Goal: Task Accomplishment & Management: Use online tool/utility

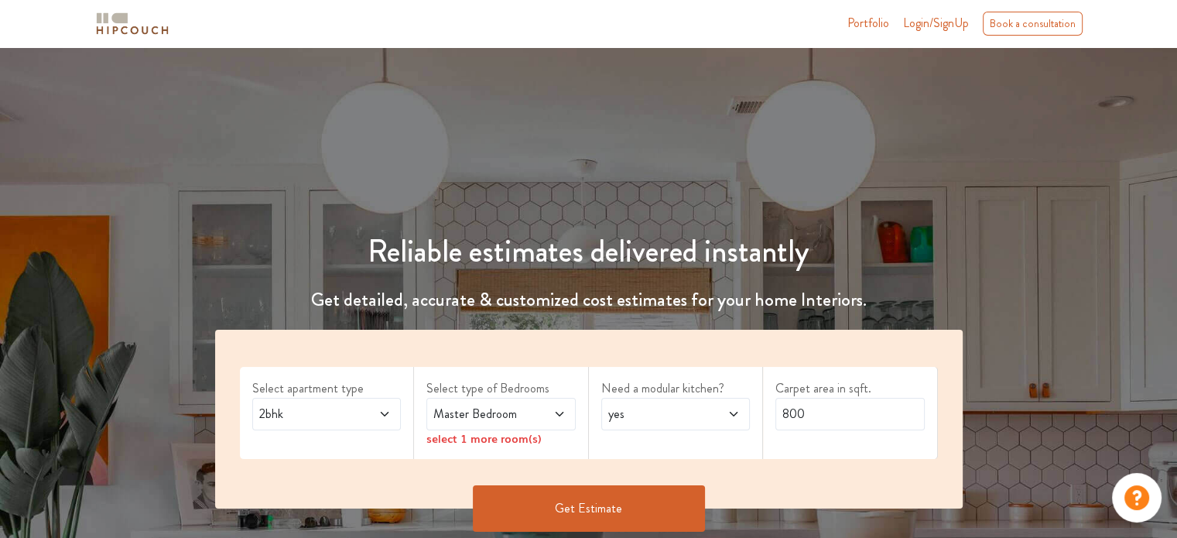
click at [378, 411] on icon at bounding box center [384, 414] width 12 height 12
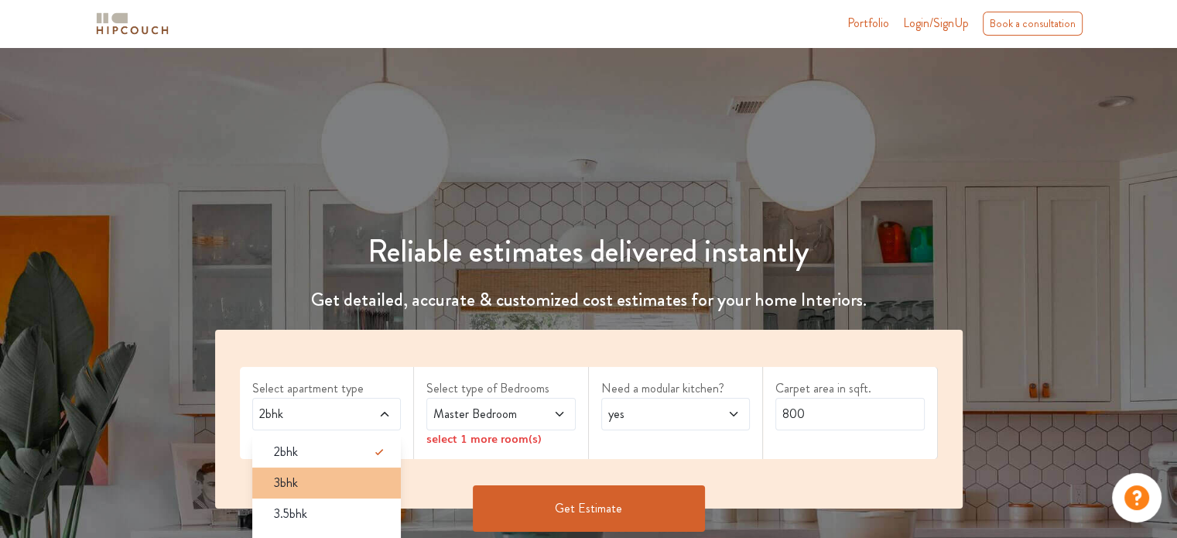
click at [317, 484] on div "3bhk" at bounding box center [332, 483] width 140 height 19
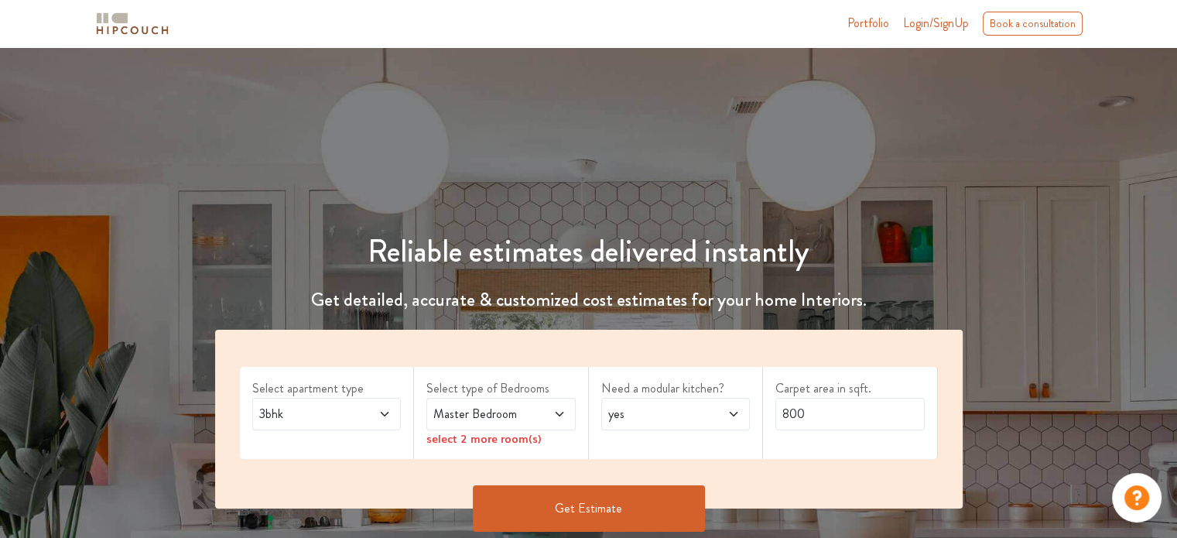
click at [513, 419] on span "Master Bedroom" at bounding box center [480, 414] width 101 height 19
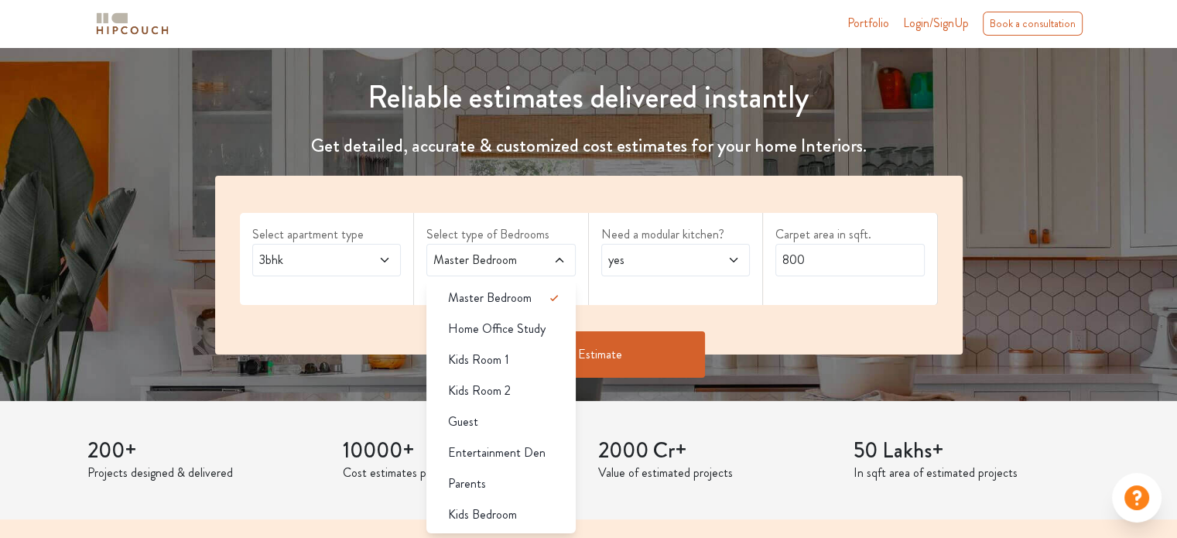
scroll to position [153, 0]
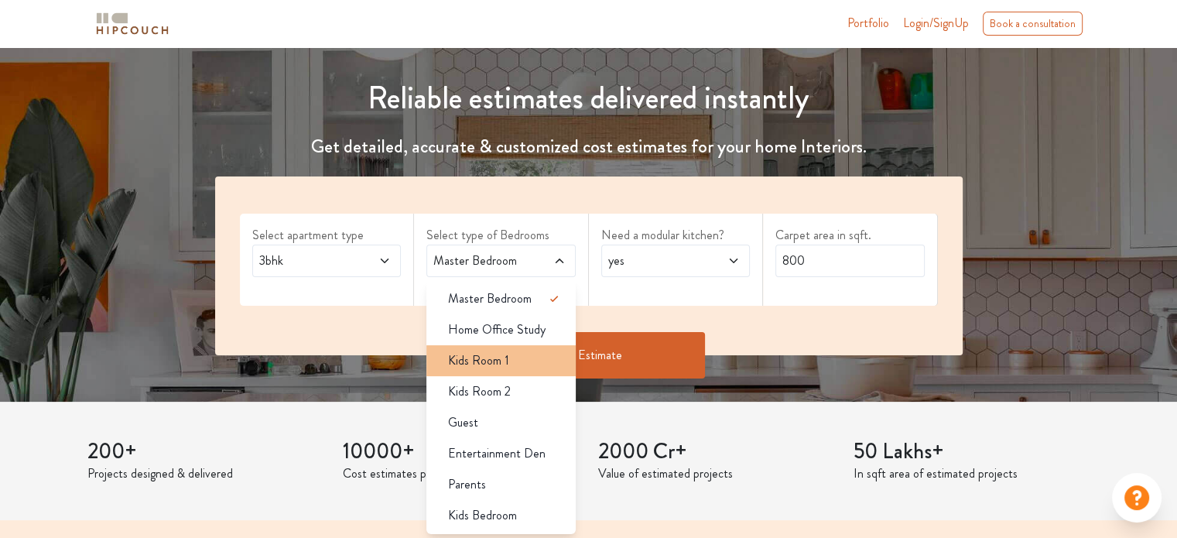
click at [506, 364] on span "Kids Room 1" at bounding box center [478, 360] width 61 height 19
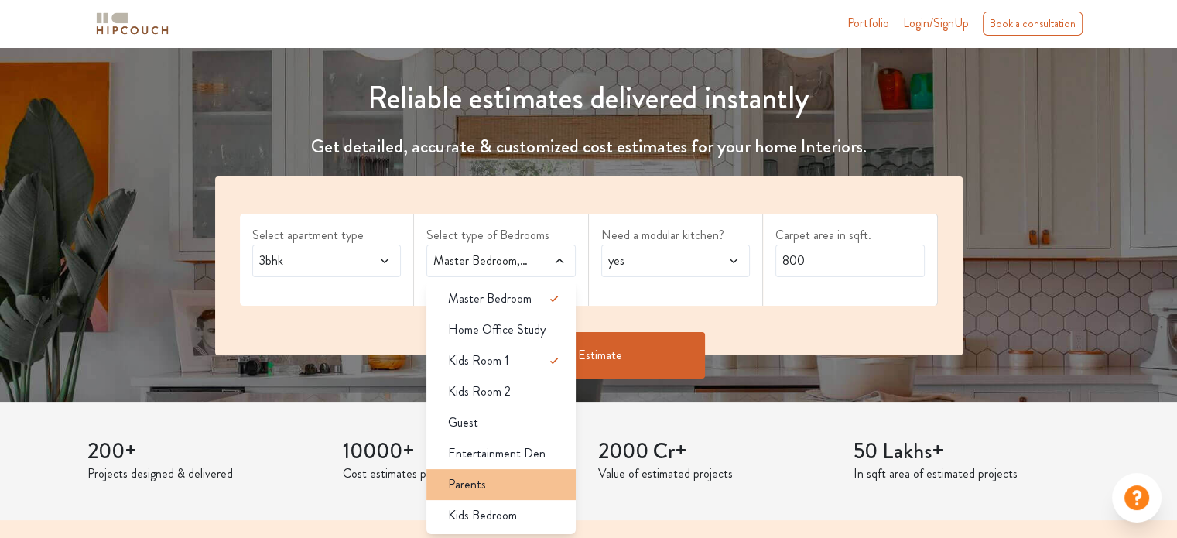
click at [509, 477] on div "Parents" at bounding box center [506, 484] width 140 height 19
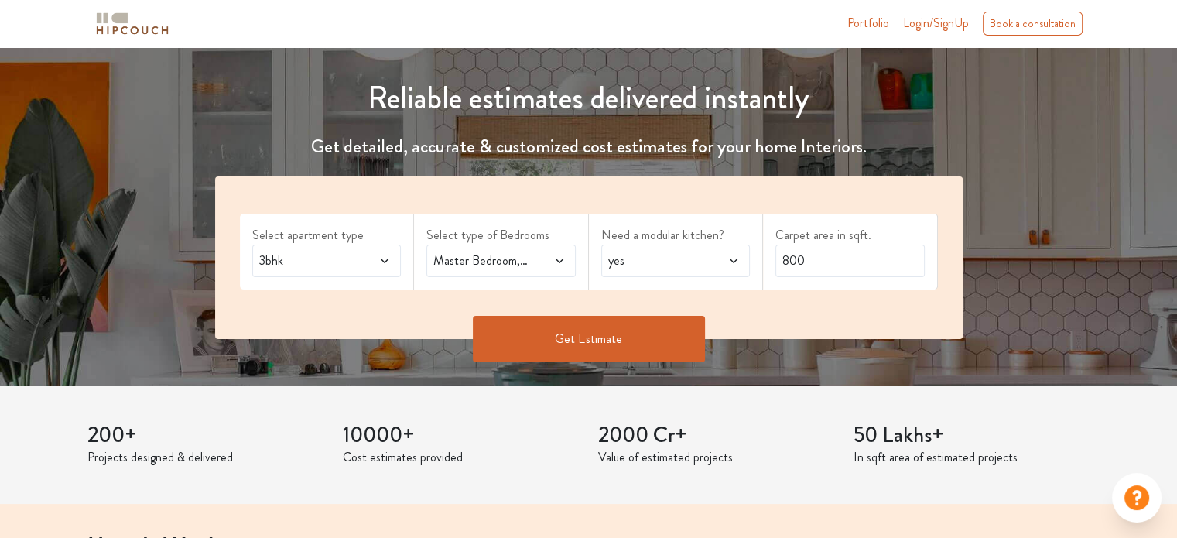
click at [690, 265] on span "yes" at bounding box center [655, 261] width 101 height 19
click at [858, 248] on input "800" at bounding box center [850, 261] width 149 height 33
type input "8"
type input "1165"
click at [595, 337] on button "Get Estimate" at bounding box center [589, 339] width 232 height 46
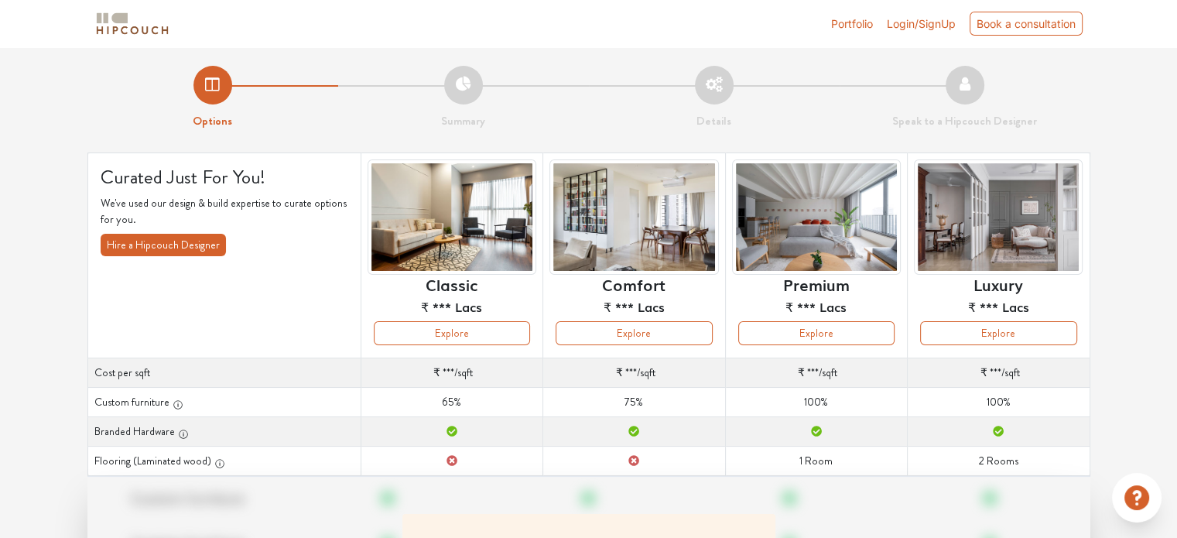
click at [901, 24] on span "Login/SignUp" at bounding box center [921, 23] width 69 height 13
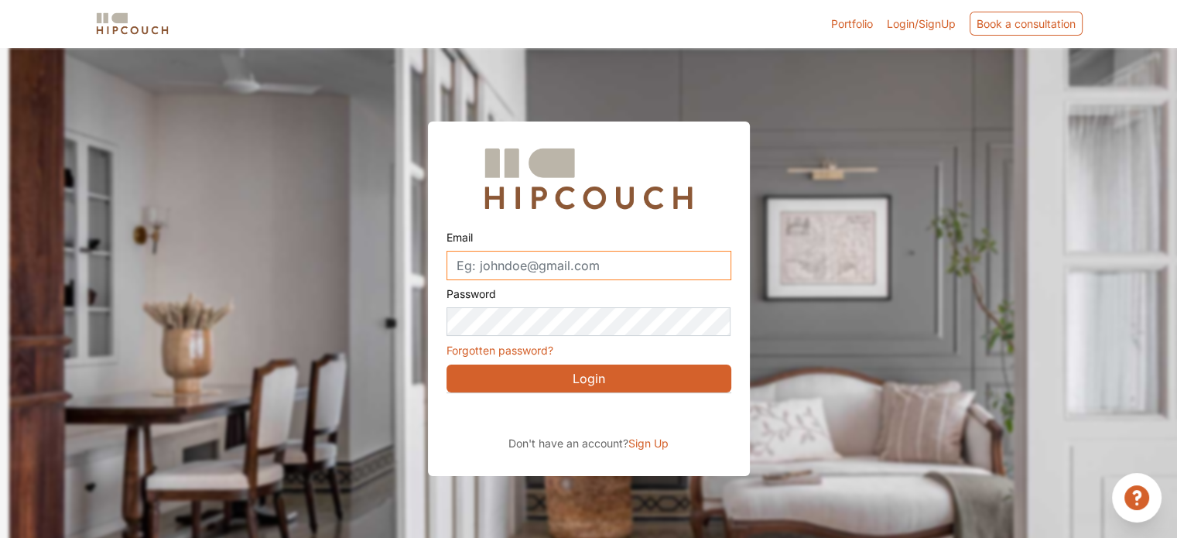
click at [583, 264] on input "Email" at bounding box center [589, 265] width 285 height 29
type input "pavan.naik@axiscap.in"
click at [540, 349] on link "Forgotten password?" at bounding box center [500, 350] width 107 height 13
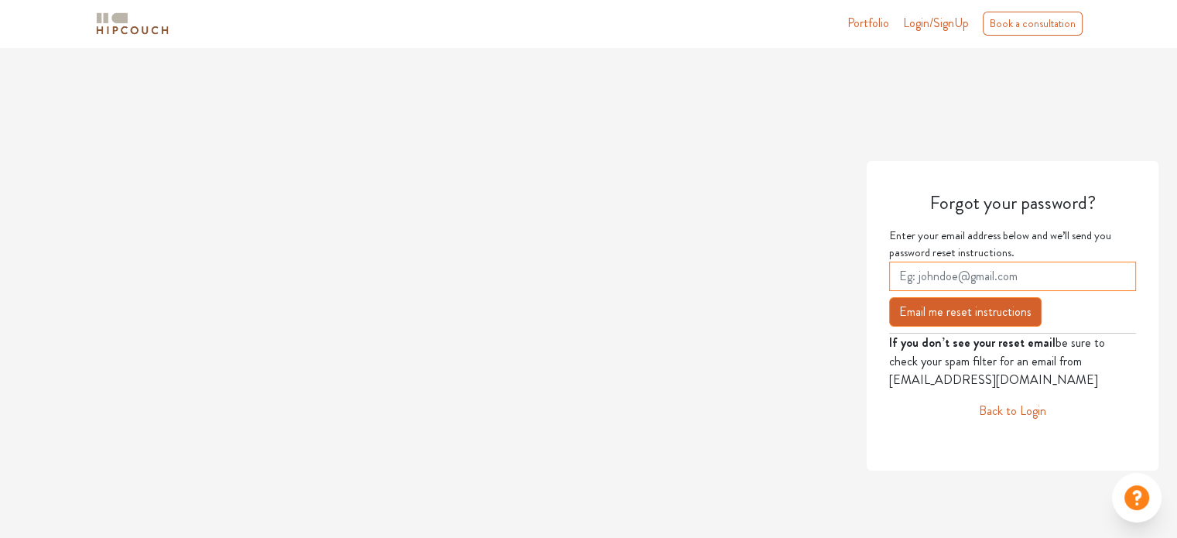
click at [938, 278] on input "email" at bounding box center [1012, 276] width 247 height 29
type input "[PERSON_NAME][EMAIL_ADDRESS][DOMAIN_NAME]"
click at [960, 314] on button "Email me reset instructions" at bounding box center [965, 311] width 152 height 29
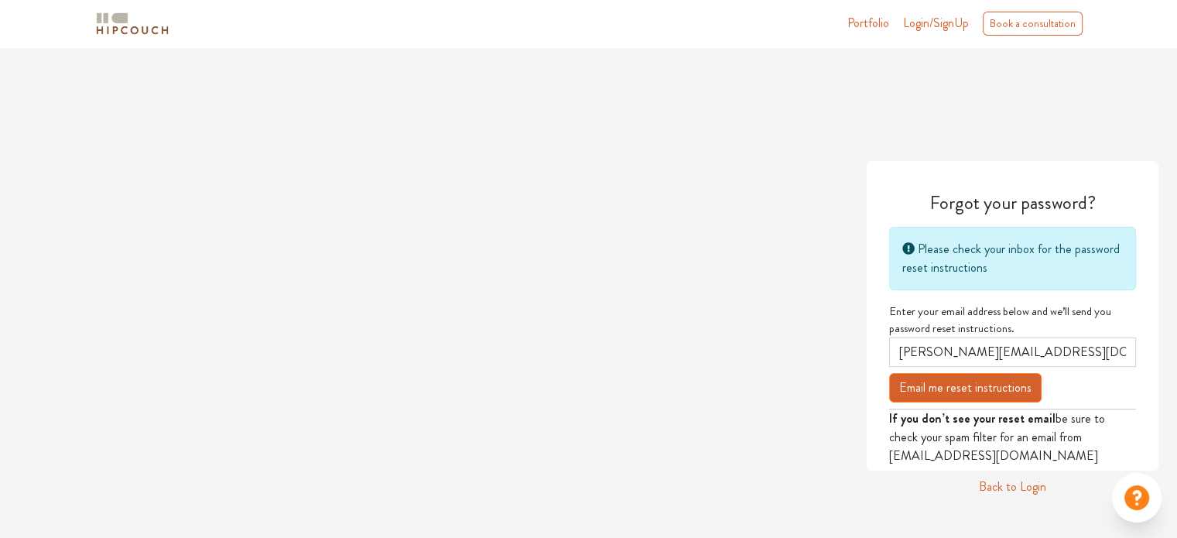
scroll to position [46, 0]
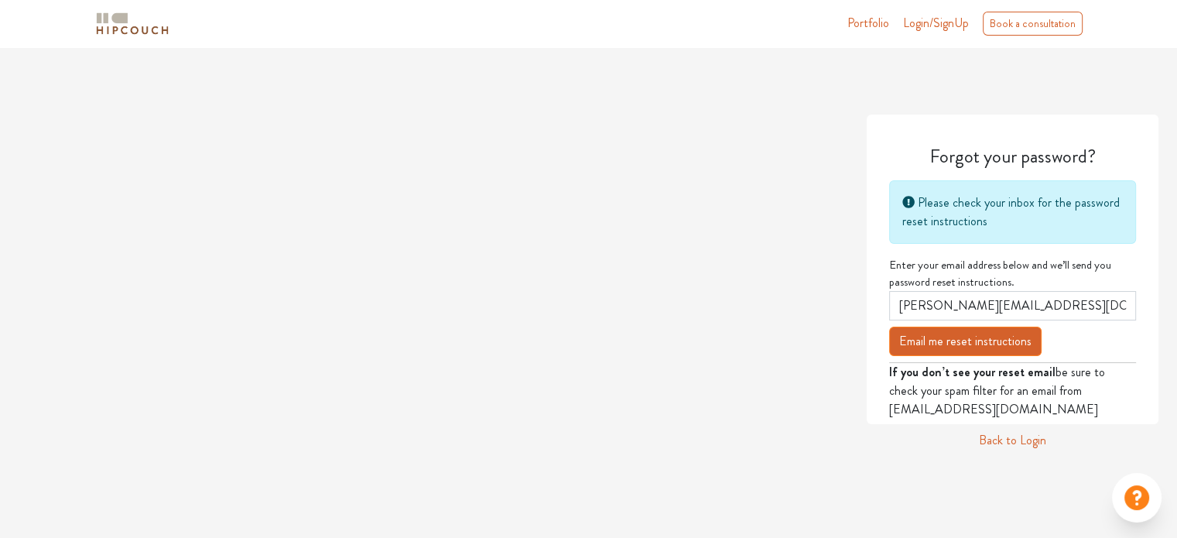
click at [1026, 435] on link "Back to Login" at bounding box center [1012, 440] width 67 height 19
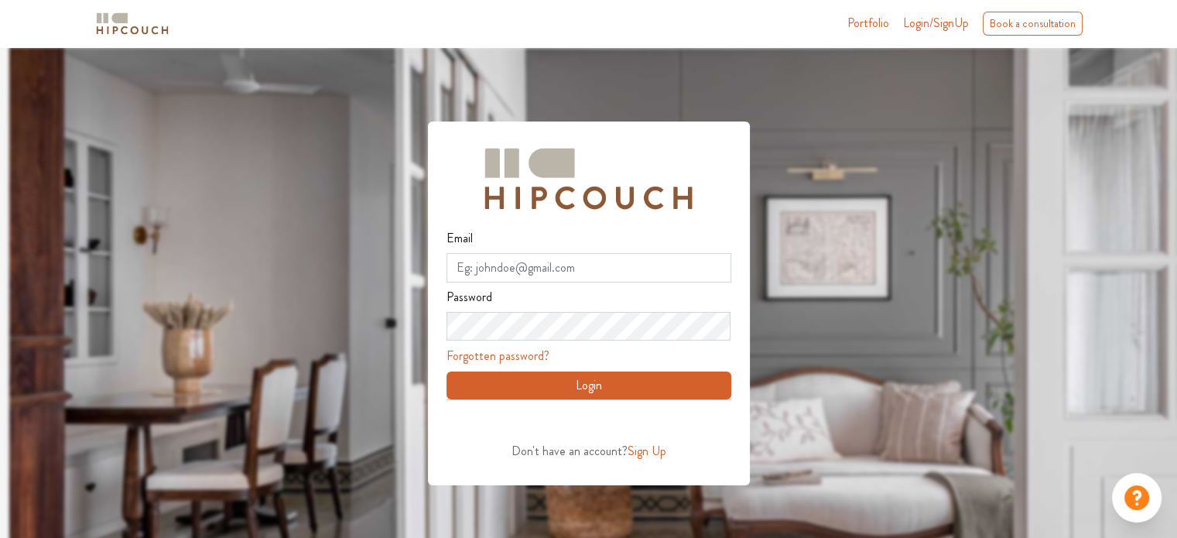
click at [650, 454] on span "Sign Up" at bounding box center [647, 451] width 39 height 18
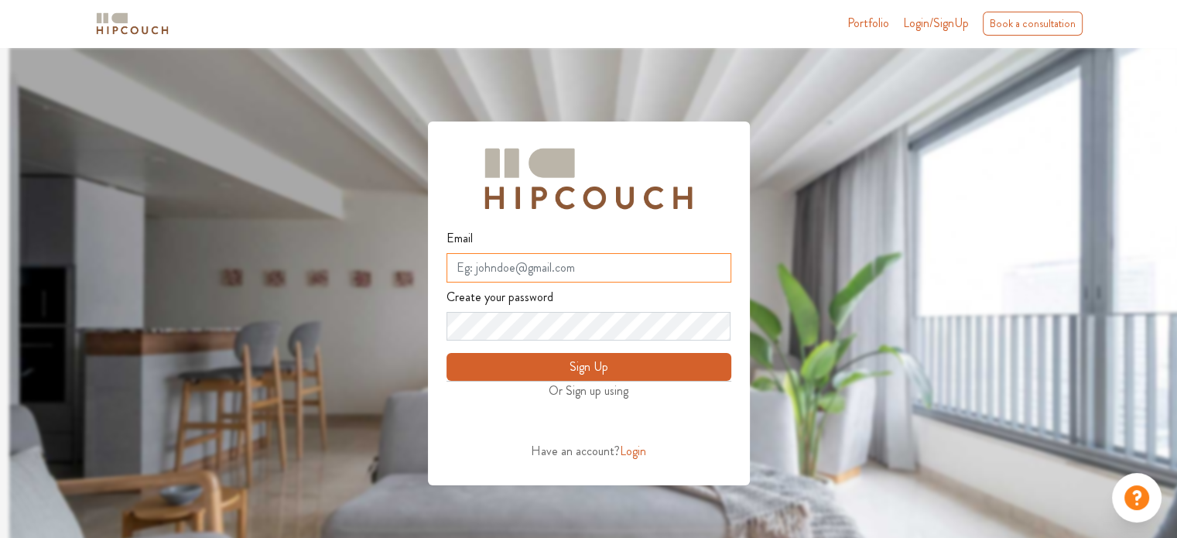
click at [557, 262] on input "Email" at bounding box center [589, 267] width 285 height 29
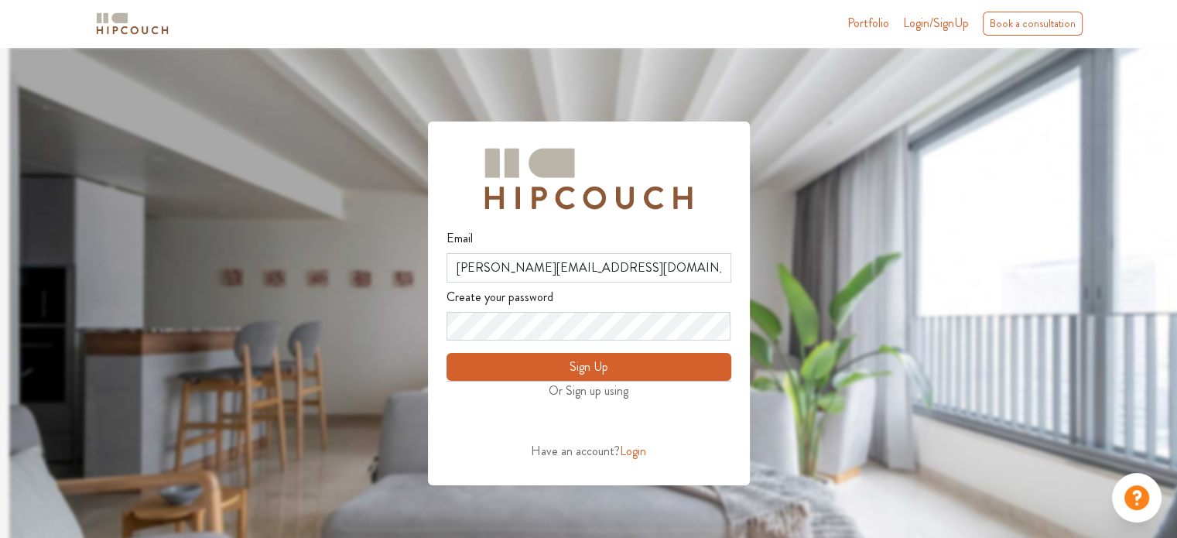
click at [587, 371] on button "Sign Up" at bounding box center [589, 367] width 285 height 28
click at [594, 265] on input "pavan.naik@axiscap.in" at bounding box center [589, 267] width 285 height 29
type input "pavan21naik@gmail.com"
click at [602, 358] on button "Sign Up" at bounding box center [589, 367] width 285 height 28
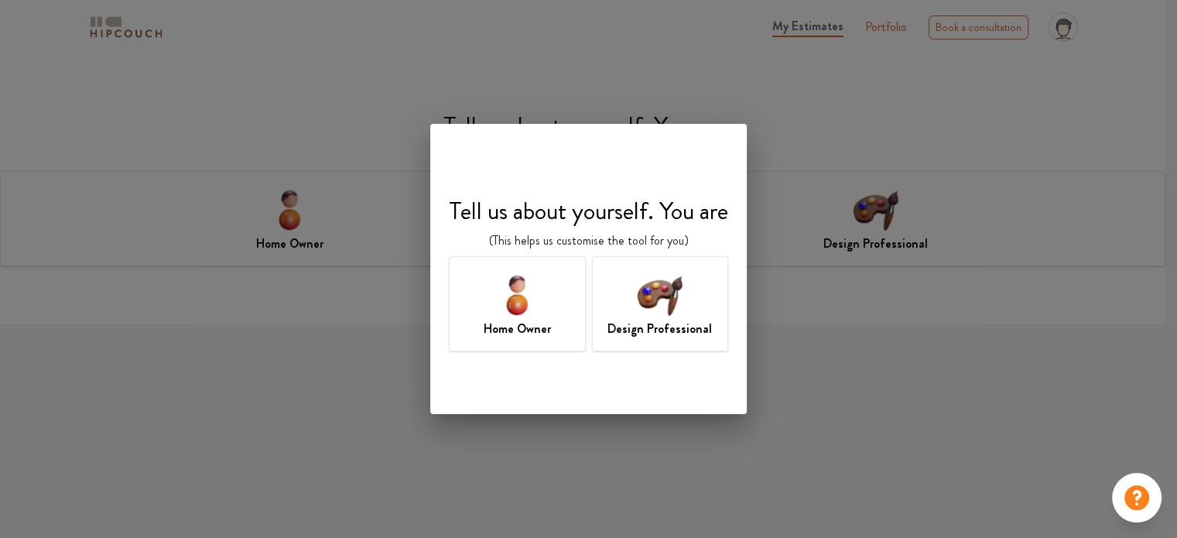
click at [526, 304] on img at bounding box center [517, 294] width 50 height 50
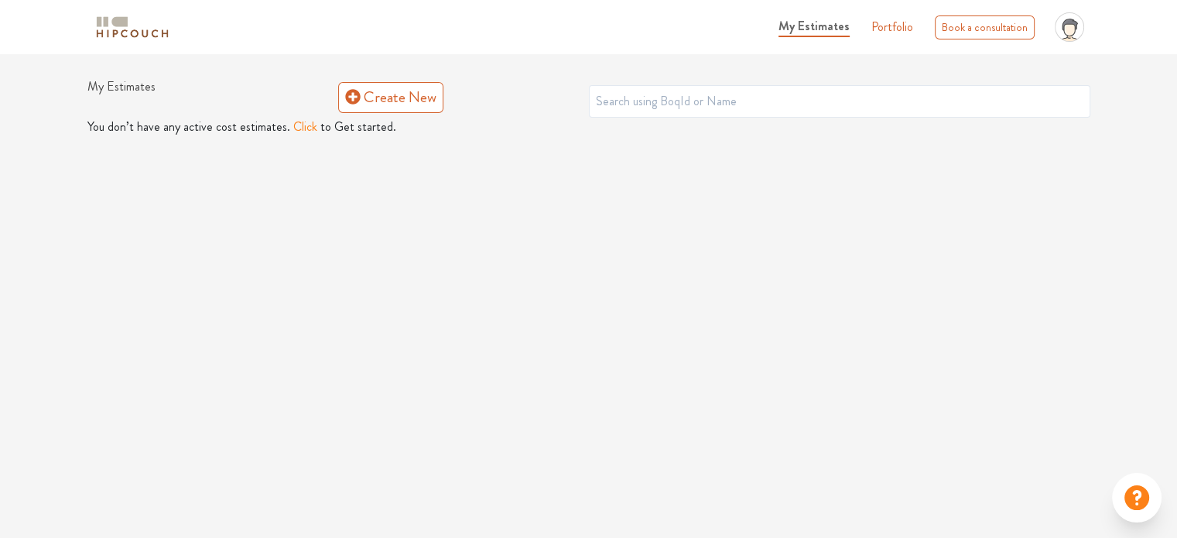
click at [824, 19] on span "My Estimates" at bounding box center [814, 26] width 71 height 18
click at [302, 127] on button "Click" at bounding box center [305, 127] width 24 height 19
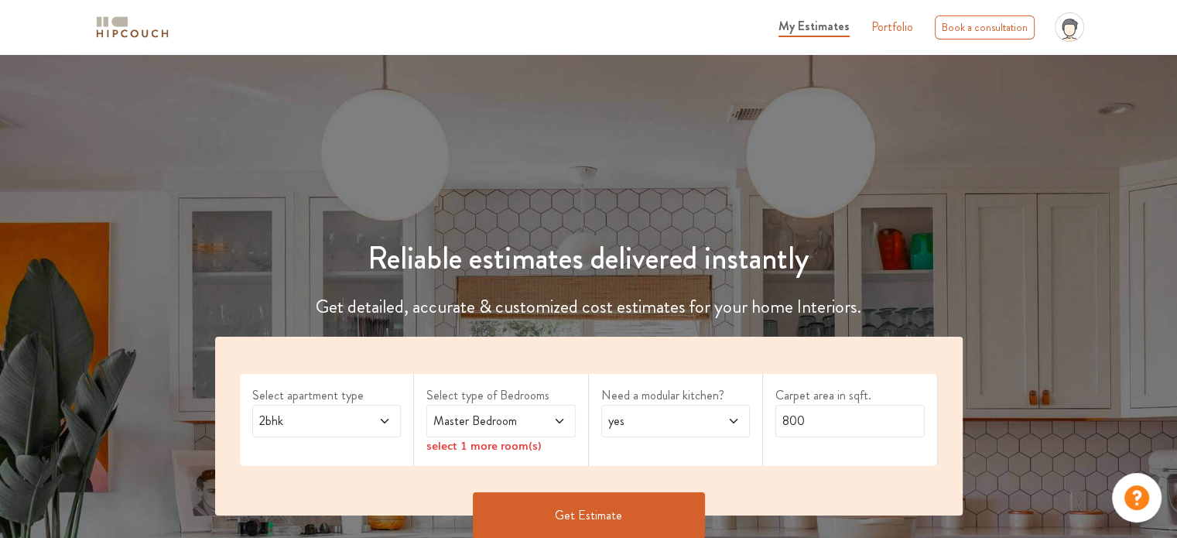
click at [374, 427] on span at bounding box center [374, 421] width 34 height 19
click at [356, 488] on div "3bhk" at bounding box center [332, 490] width 140 height 19
click at [511, 426] on span "Master Bedroom" at bounding box center [480, 421] width 101 height 19
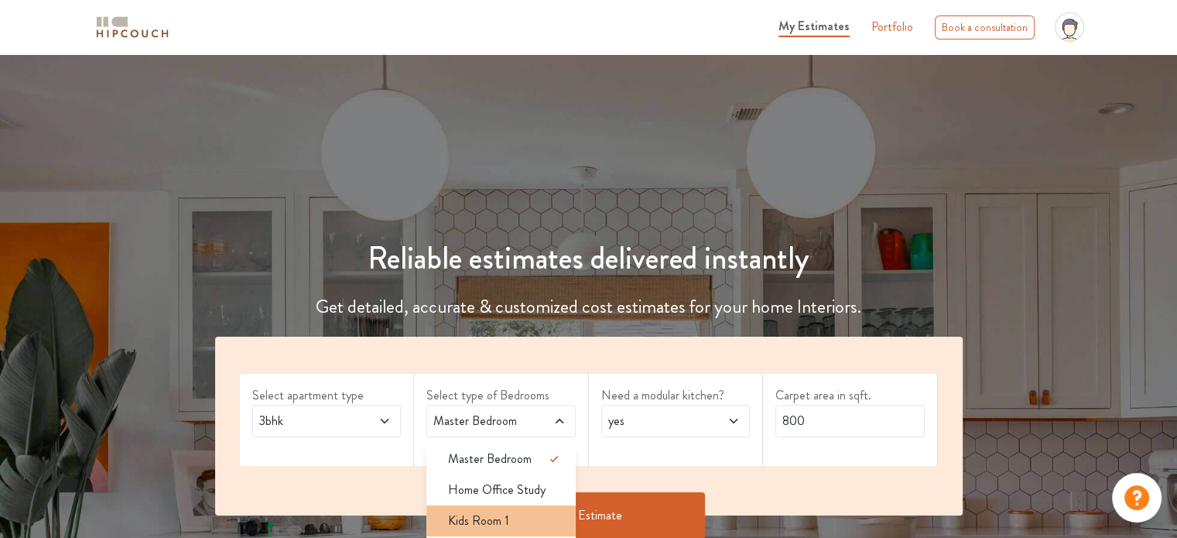
click at [505, 520] on span "Kids Room 1" at bounding box center [478, 521] width 61 height 19
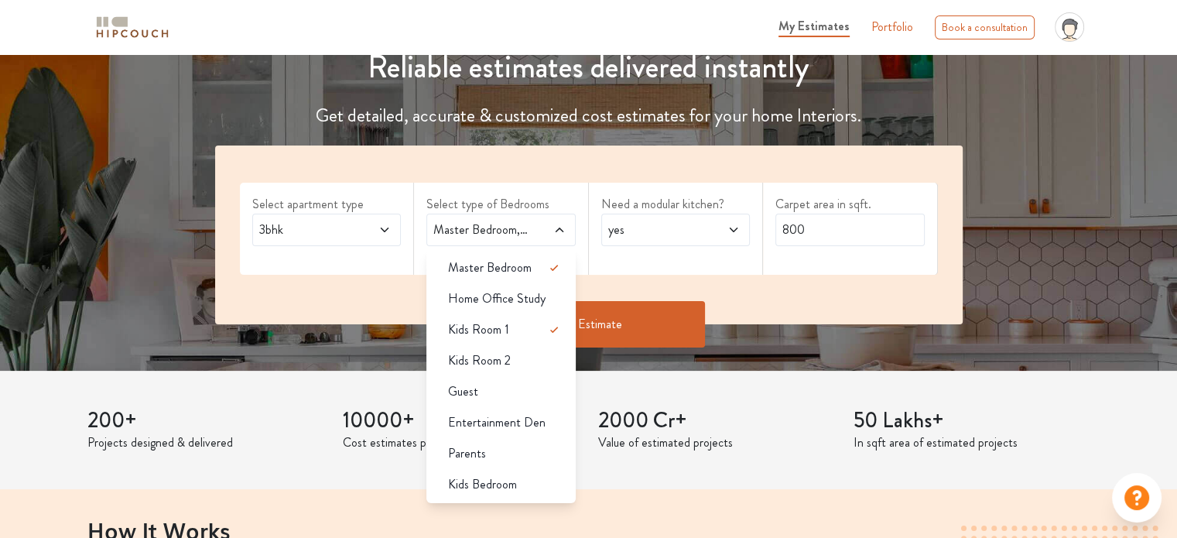
scroll to position [195, 0]
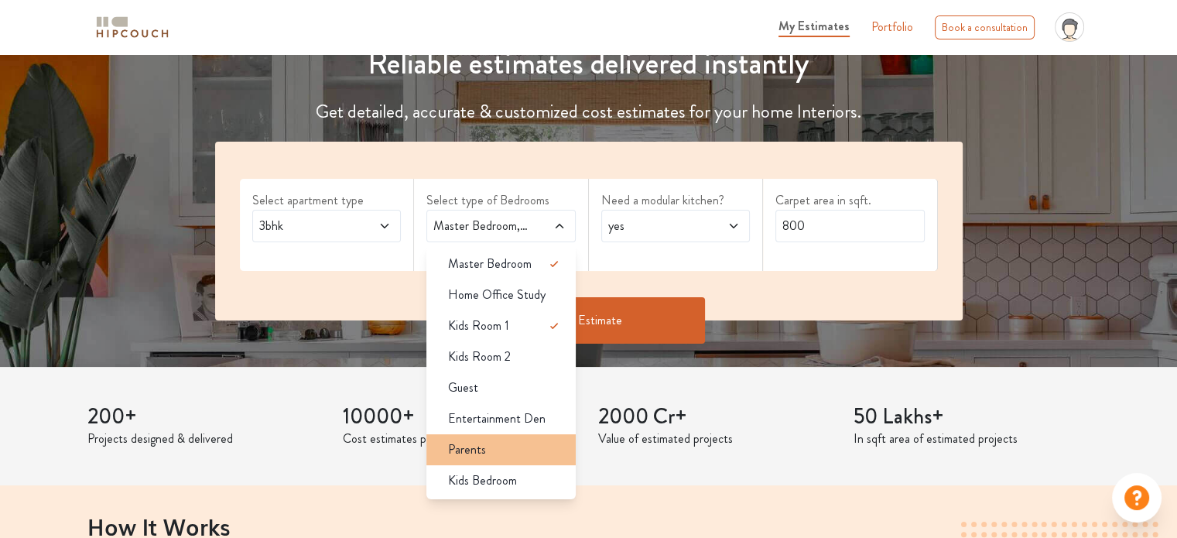
click at [502, 450] on div "Parents" at bounding box center [506, 449] width 140 height 19
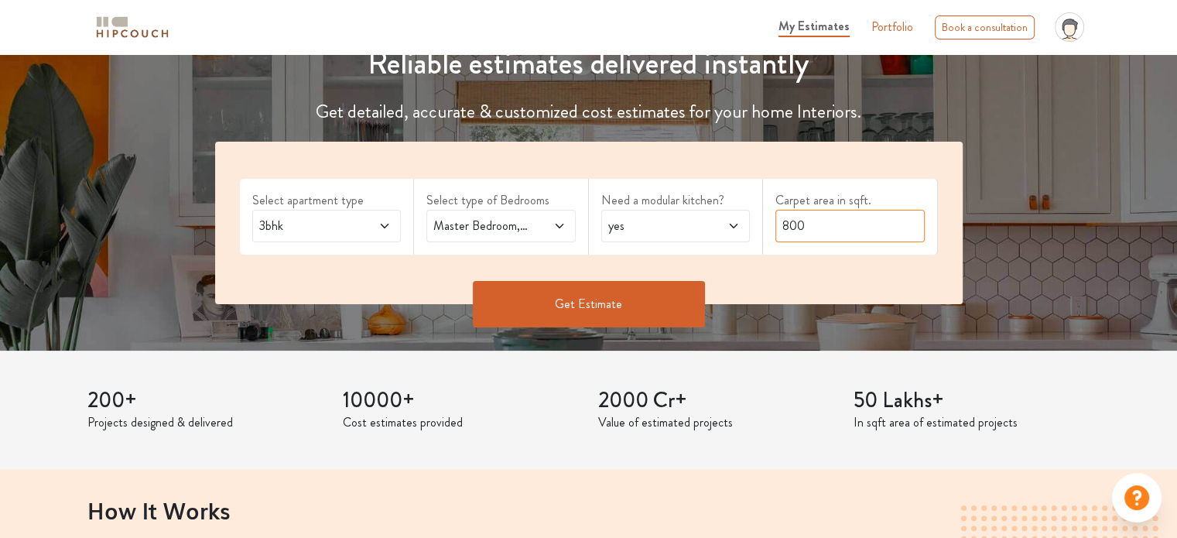
click at [824, 231] on input "800" at bounding box center [850, 226] width 149 height 33
type input "8"
type input "1165"
click at [601, 298] on button "Get Estimate" at bounding box center [589, 304] width 232 height 46
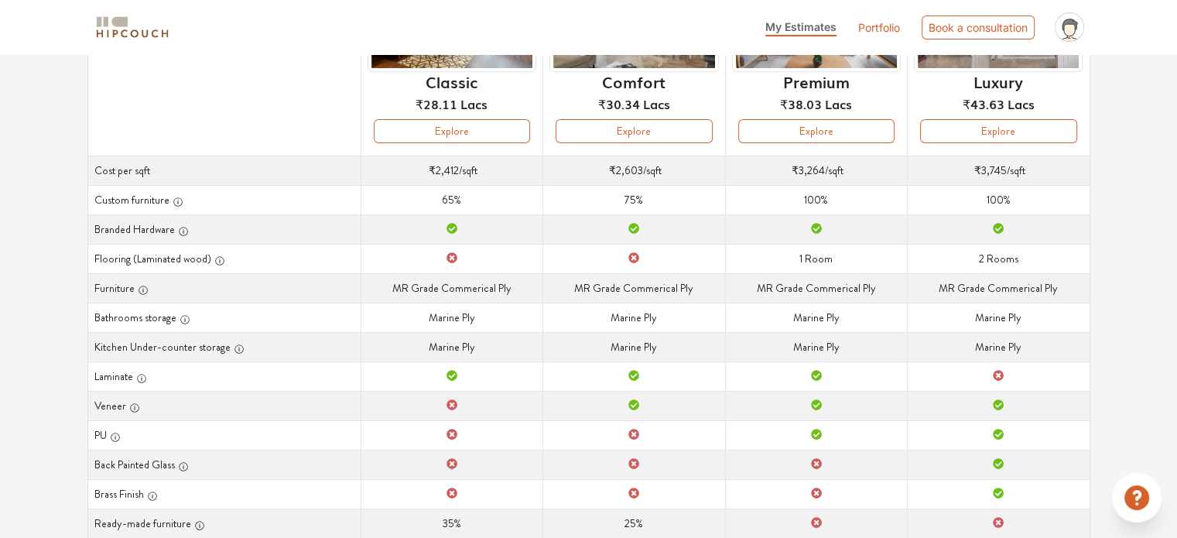
scroll to position [213, 0]
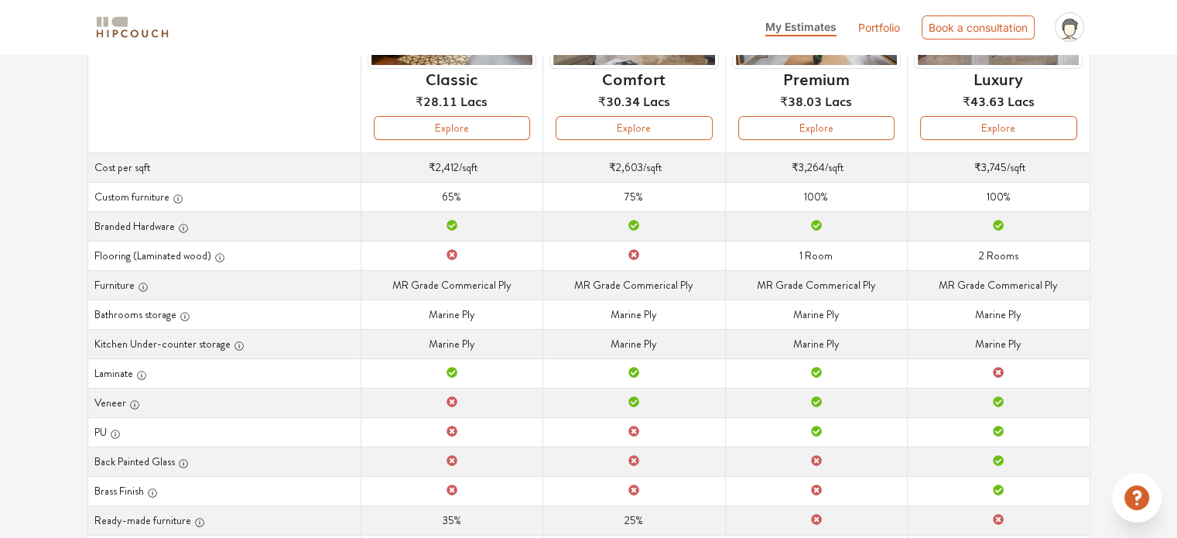
click at [354, 457] on th "Back Painted Glass" at bounding box center [223, 461] width 273 height 29
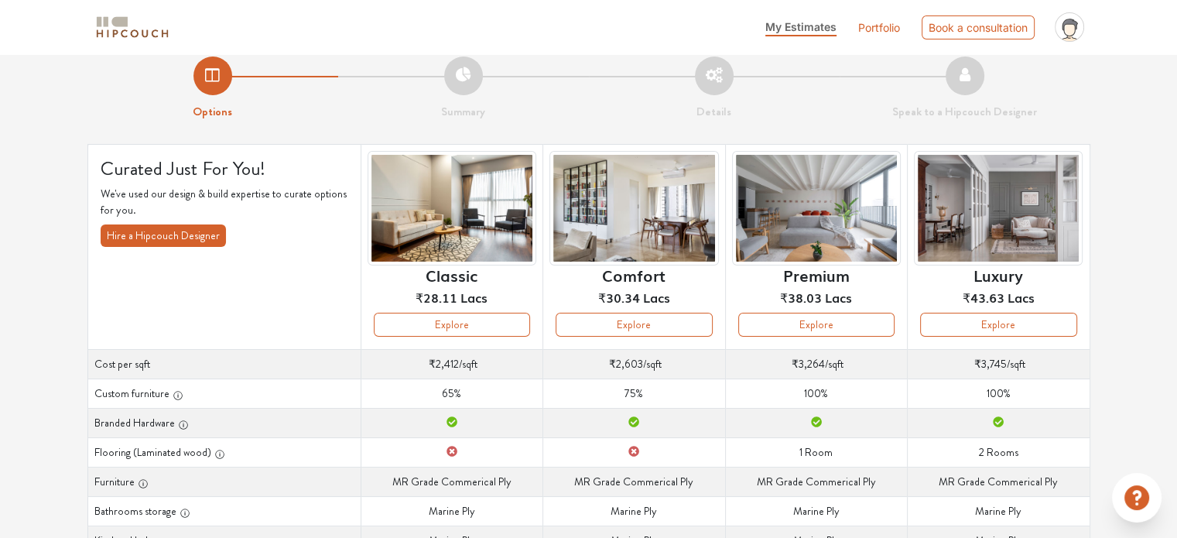
scroll to position [0, 0]
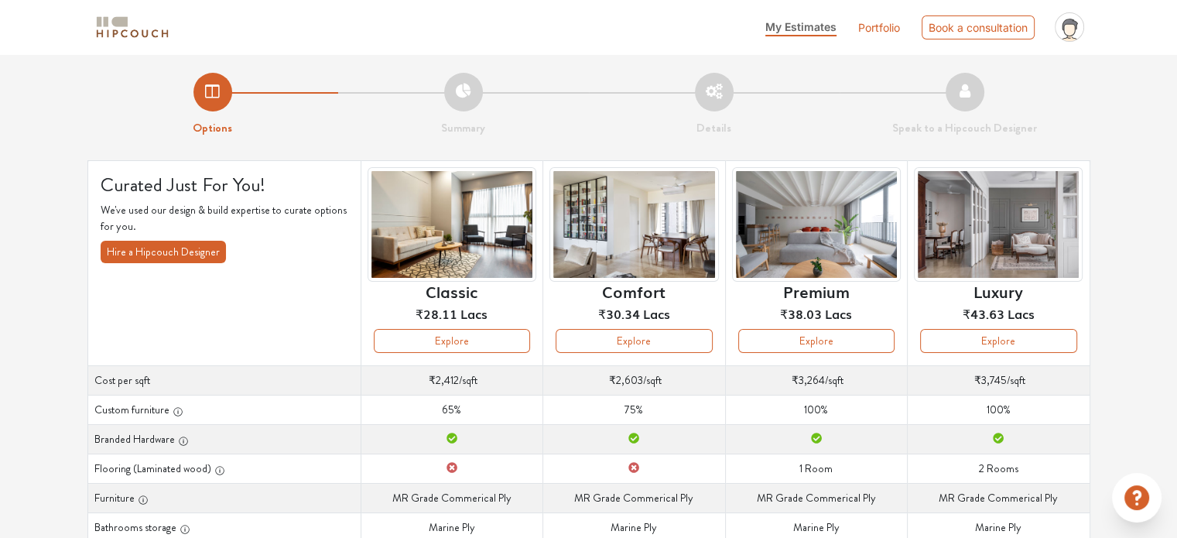
click at [871, 26] on link "Portfolio" at bounding box center [879, 27] width 42 height 16
